Goal: Transaction & Acquisition: Purchase product/service

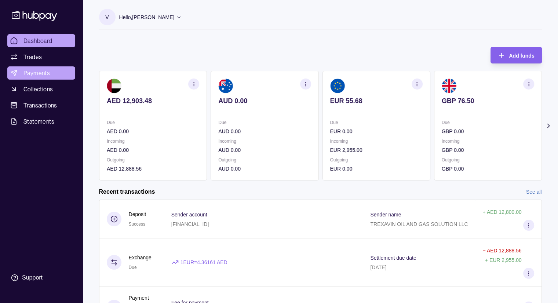
click at [41, 74] on span "Payments" at bounding box center [36, 73] width 26 height 9
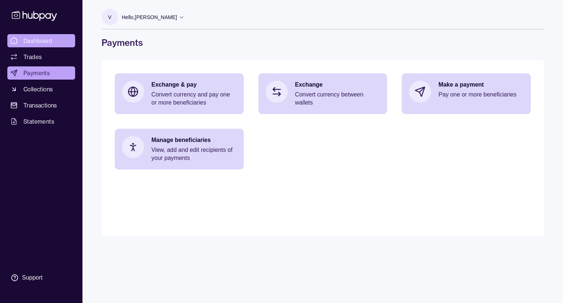
click at [41, 40] on span "Dashboard" at bounding box center [37, 40] width 29 height 9
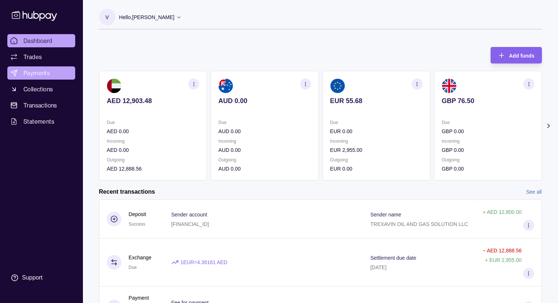
click at [39, 73] on span "Payments" at bounding box center [36, 73] width 26 height 9
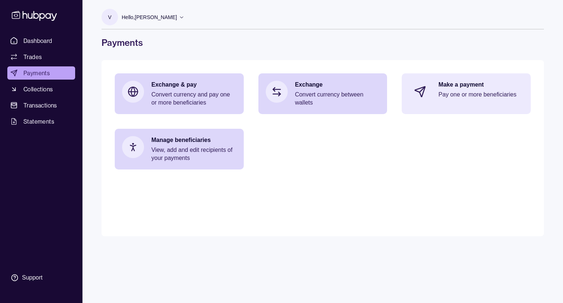
click at [479, 95] on p "Pay one or more beneficiaries" at bounding box center [481, 95] width 85 height 8
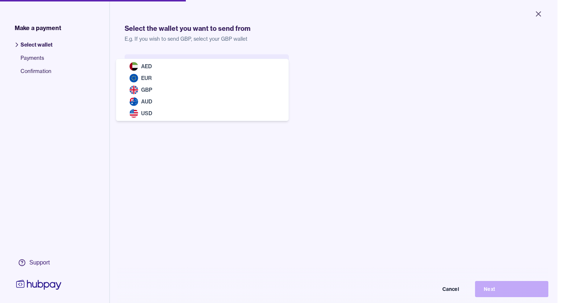
click at [229, 62] on body "Close Make a payment Select wallet Payments Confirmation Support Select the wal…" at bounding box center [279, 151] width 558 height 303
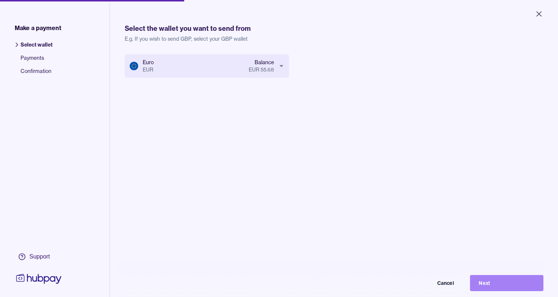
click at [494, 290] on button "Next" at bounding box center [506, 283] width 73 height 16
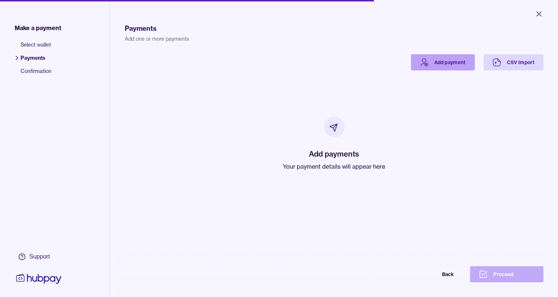
click at [462, 62] on link "Add payment" at bounding box center [443, 62] width 64 height 16
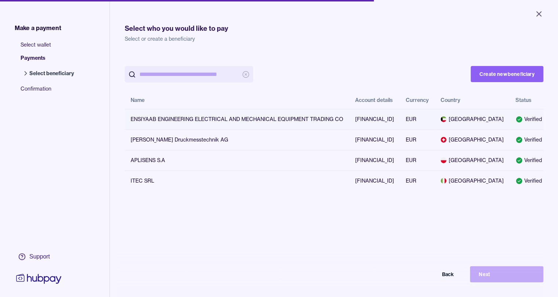
click at [335, 120] on div "ENSIYAAB ENGINEERING ELECTRICAL AND MECHANICAL EQUIPMENT TRADING CO" at bounding box center [237, 119] width 213 height 7
click at [492, 282] on button "Next" at bounding box center [506, 274] width 73 height 16
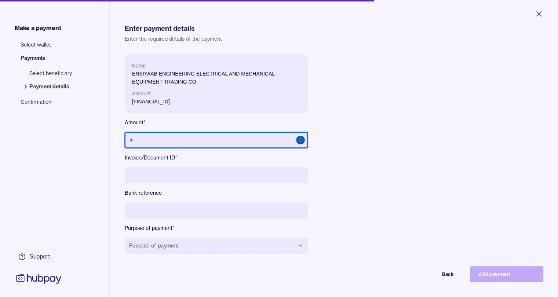
click at [218, 135] on input "text" at bounding box center [216, 140] width 183 height 16
type input "*****"
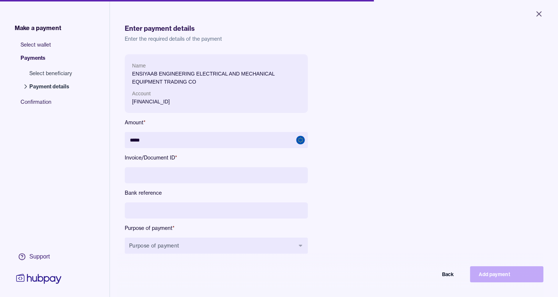
click at [138, 178] on input at bounding box center [216, 175] width 183 height 16
type input "*"
click at [173, 179] on input "********" at bounding box center [216, 175] width 183 height 16
type input "**********"
click at [176, 215] on input at bounding box center [216, 210] width 183 height 16
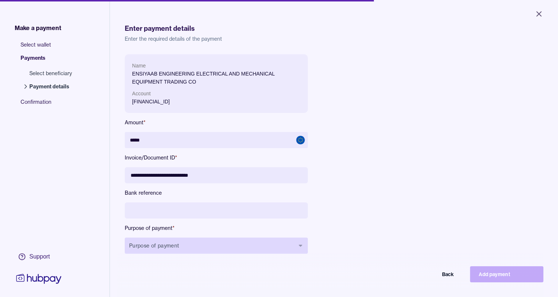
click at [193, 246] on button "Purpose of payment" at bounding box center [216, 246] width 183 height 16
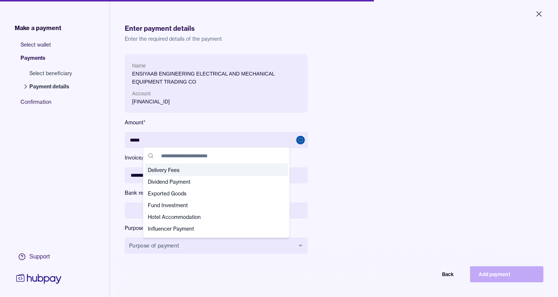
scroll to position [73, 0]
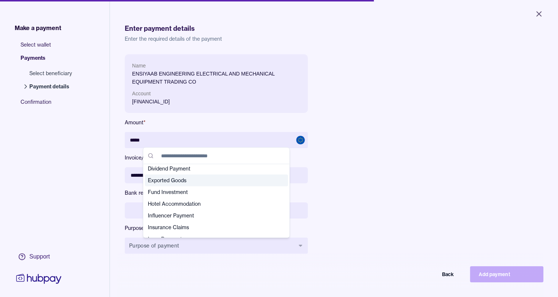
click at [186, 182] on span "Exported Goods" at bounding box center [212, 180] width 128 height 7
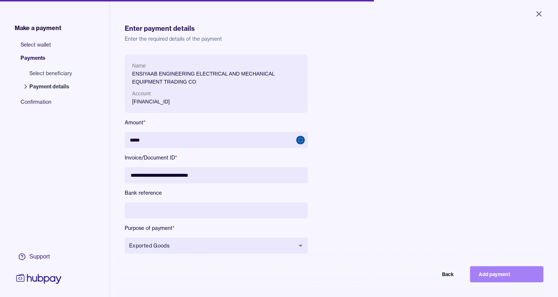
click at [486, 280] on button "Add payment" at bounding box center [506, 274] width 73 height 16
type input "****"
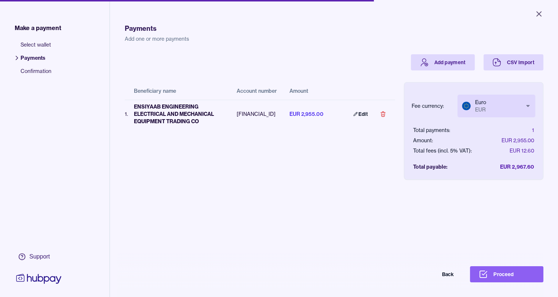
scroll to position [0, 6]
click at [510, 278] on button "Proceed" at bounding box center [506, 274] width 73 height 16
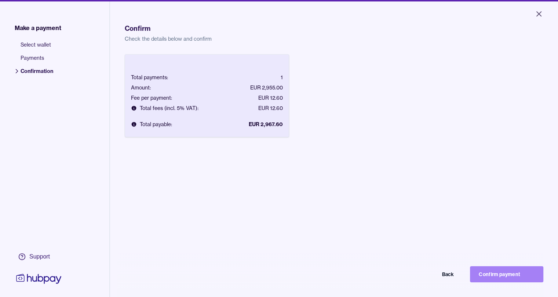
click at [515, 280] on button "Confirm payment" at bounding box center [506, 274] width 73 height 16
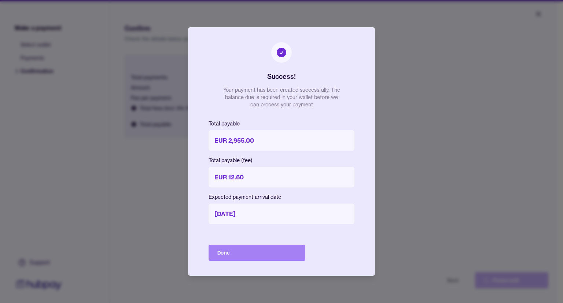
click at [226, 253] on button "Done" at bounding box center [257, 253] width 97 height 16
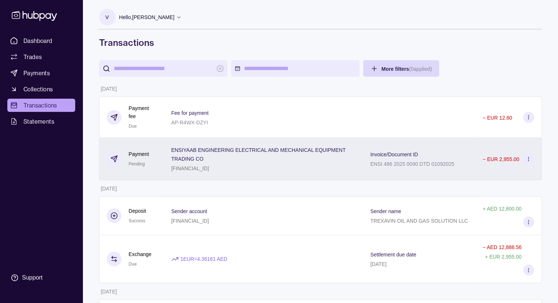
click at [529, 162] on icon at bounding box center [529, 159] width 6 height 6
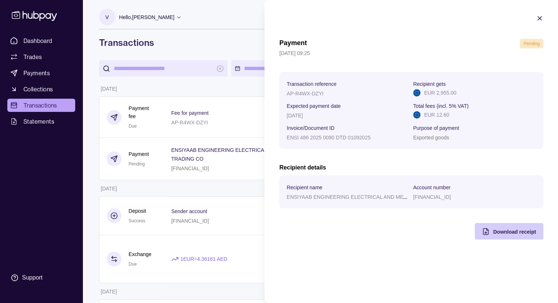
click at [525, 233] on span "Download receipt" at bounding box center [514, 232] width 43 height 6
click at [538, 16] on icon "button" at bounding box center [539, 18] width 7 height 7
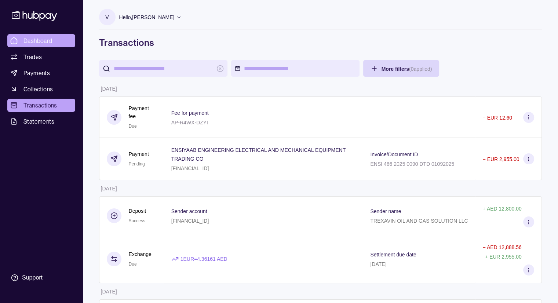
click at [44, 37] on span "Dashboard" at bounding box center [37, 40] width 29 height 9
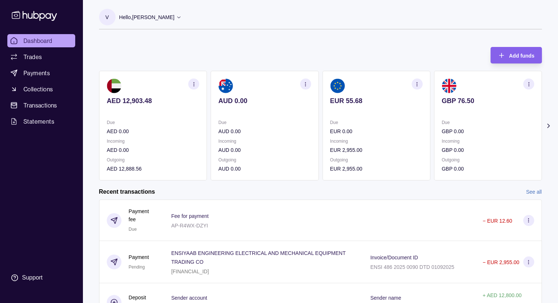
click at [176, 17] on icon at bounding box center [179, 17] width 6 height 6
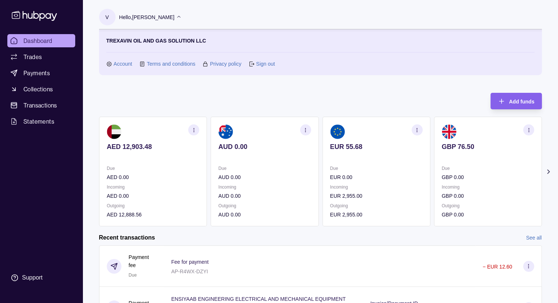
click at [176, 16] on icon at bounding box center [179, 17] width 6 height 6
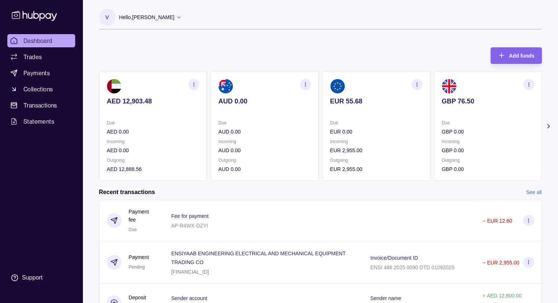
click at [176, 16] on icon at bounding box center [179, 17] width 6 height 6
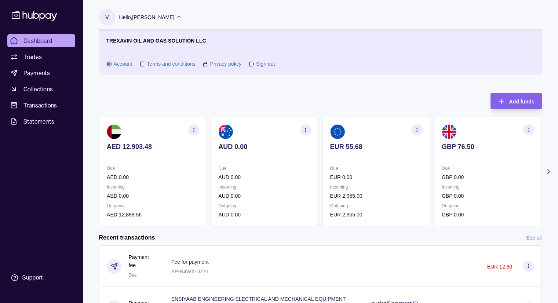
click at [176, 18] on icon at bounding box center [179, 17] width 6 height 6
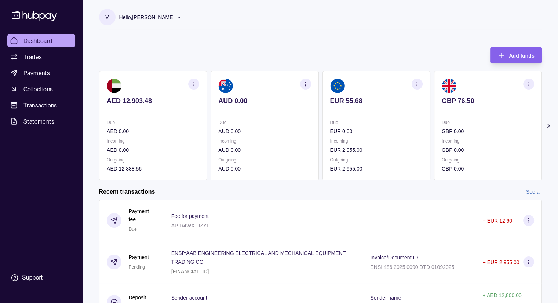
click at [176, 18] on icon at bounding box center [179, 17] width 6 height 6
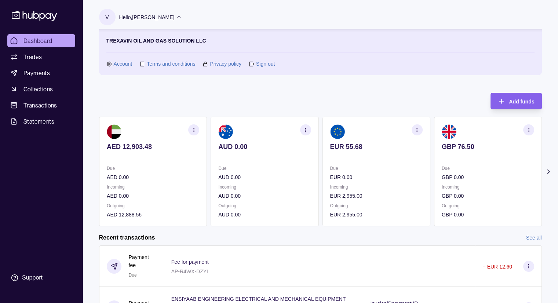
click at [207, 43] on section "TREXAVIN OIL AND GAS SOLUTION LLC Account Terms and conditions Privacy policy S…" at bounding box center [320, 52] width 428 height 31
click at [263, 63] on link "Sign out" at bounding box center [265, 64] width 19 height 8
